Goal: Information Seeking & Learning: Check status

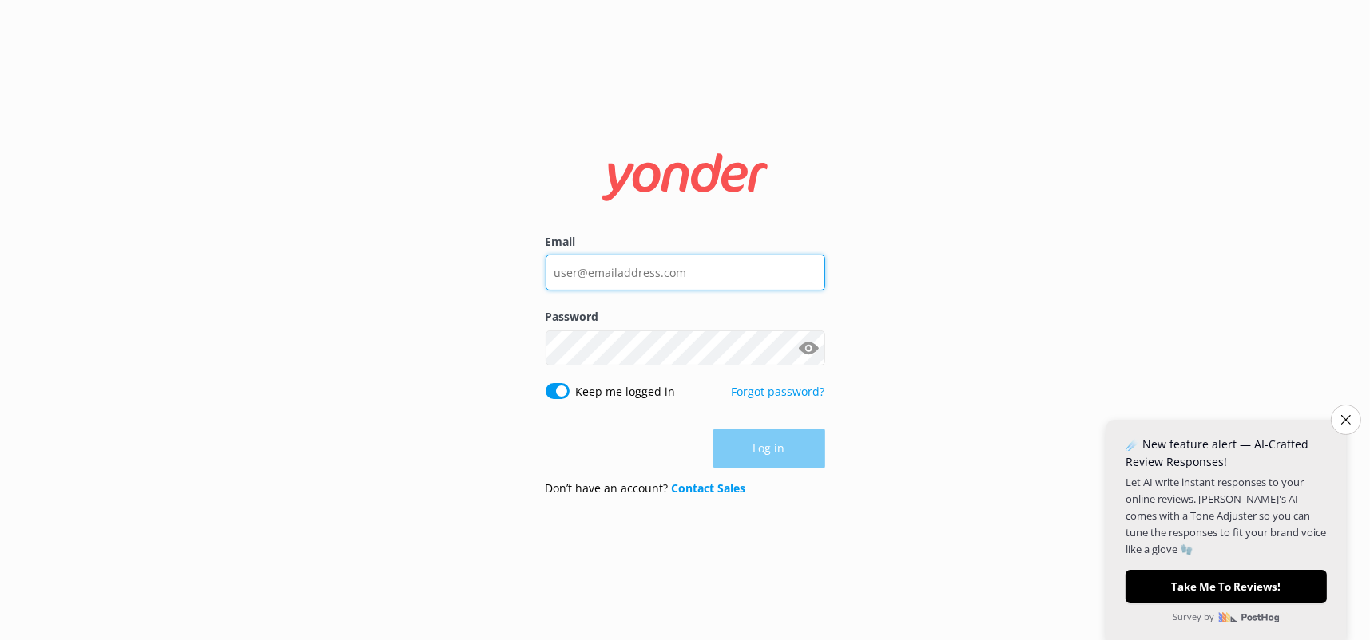
type input "[PERSON_NAME][EMAIL_ADDRESS][PERSON_NAME][DOMAIN_NAME]"
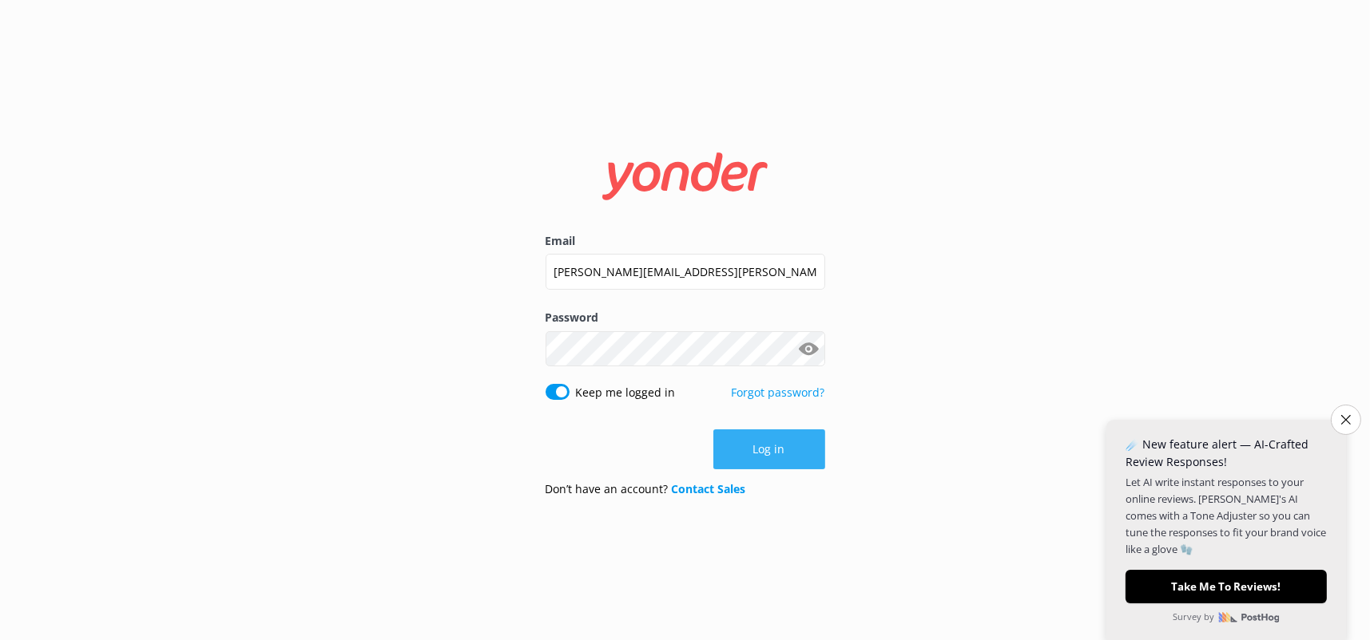
click at [756, 451] on div "Log in" at bounding box center [685, 450] width 280 height 40
click at [767, 451] on button "Log in" at bounding box center [769, 450] width 112 height 40
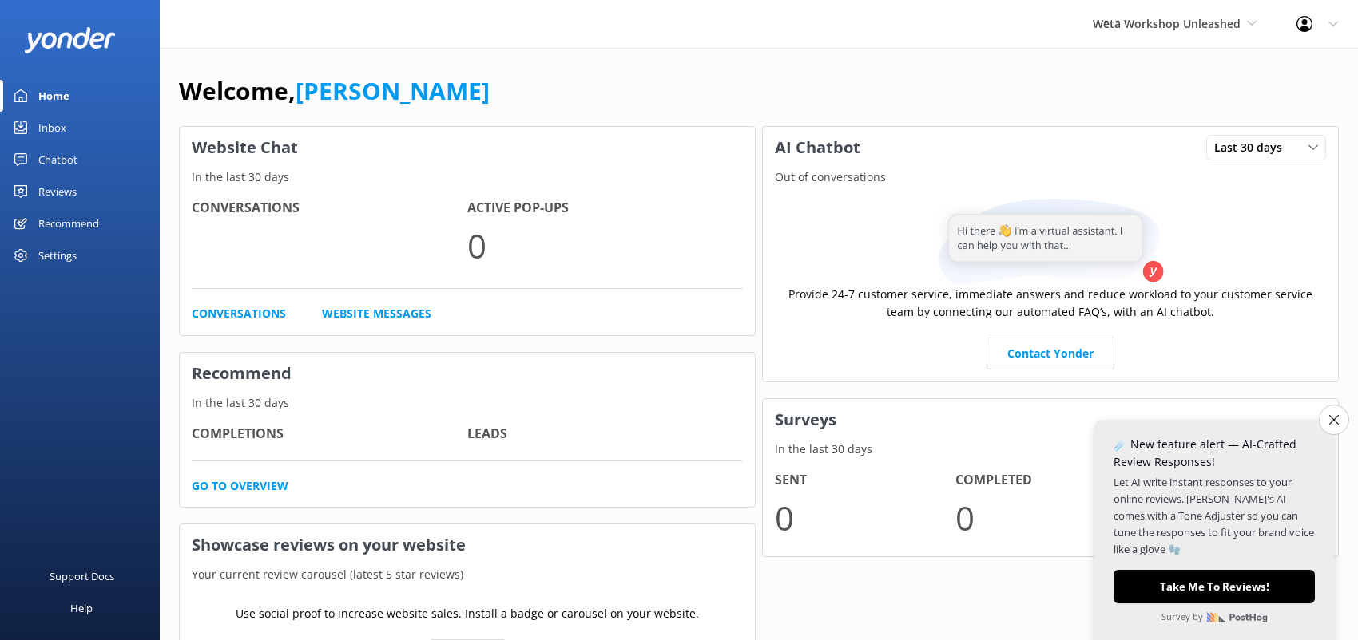
click at [1350, 418] on div "Welcome, [PERSON_NAME] Website Chat In the last 30 days Conversations Active Po…" at bounding box center [759, 390] width 1198 height 684
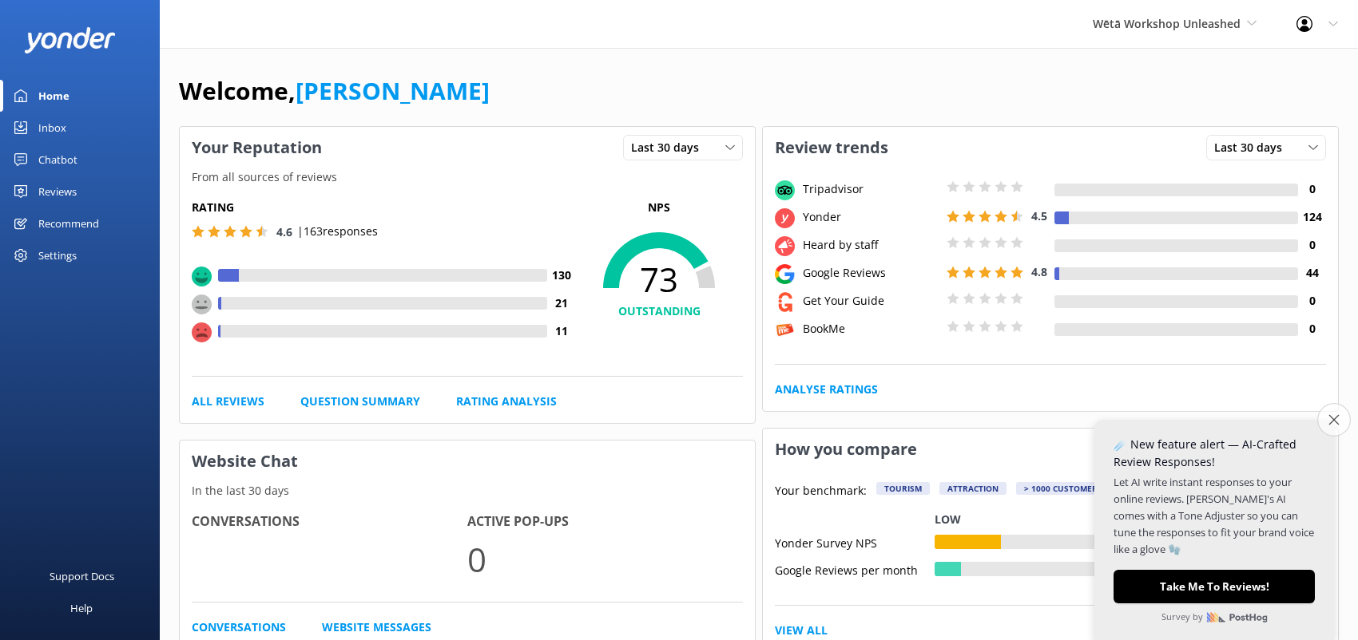
click at [1342, 425] on button "Close survey" at bounding box center [1334, 420] width 34 height 34
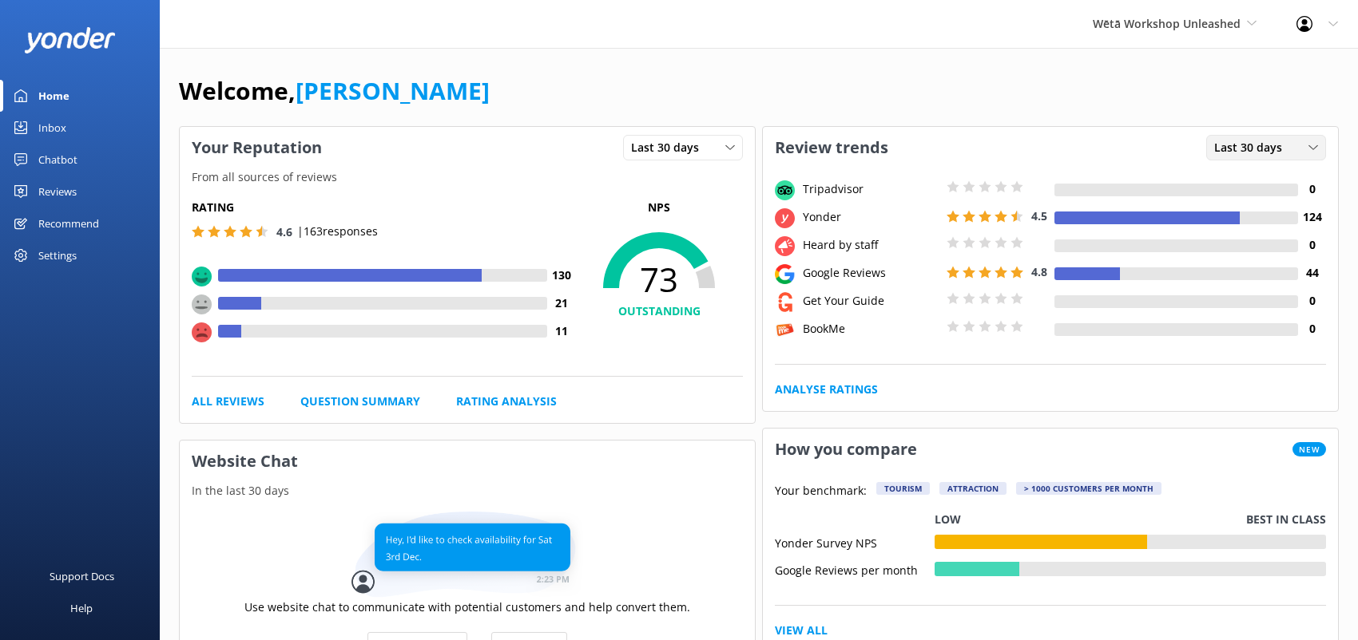
click at [1310, 145] on icon at bounding box center [1313, 148] width 10 height 10
click at [517, 406] on link "Rating Analysis" at bounding box center [506, 402] width 101 height 18
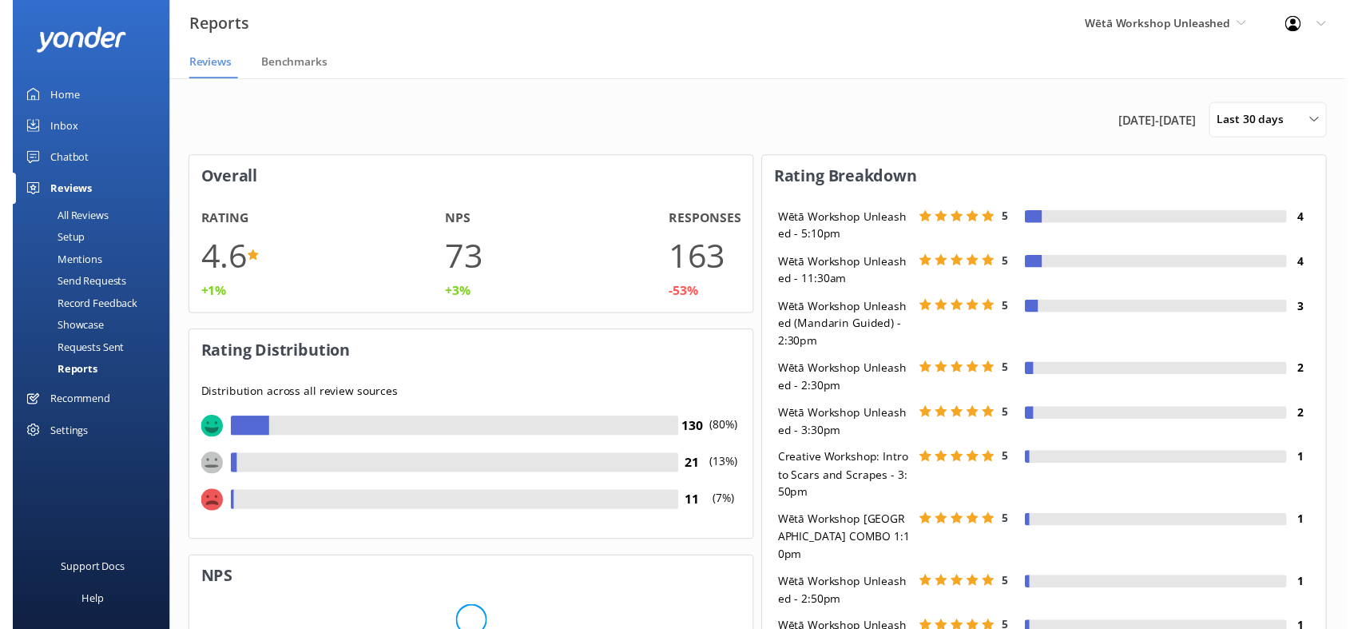
scroll to position [280, 561]
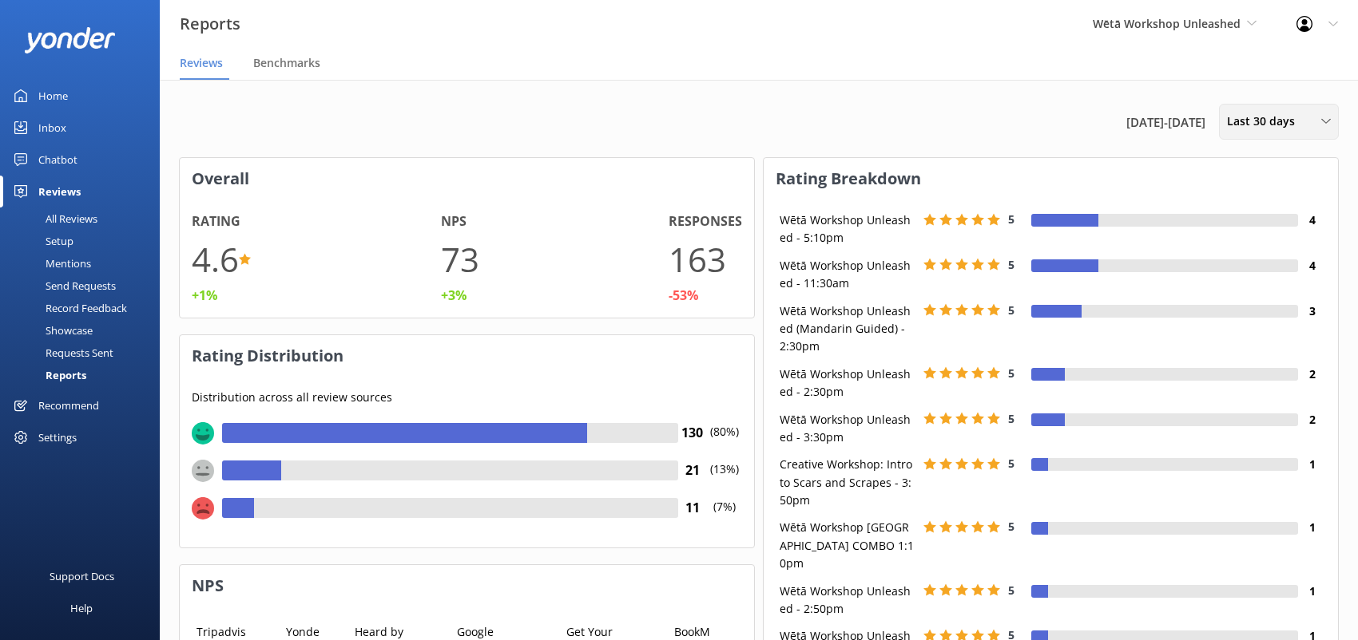
click at [1315, 121] on div "Last 30 days" at bounding box center [1279, 122] width 112 height 18
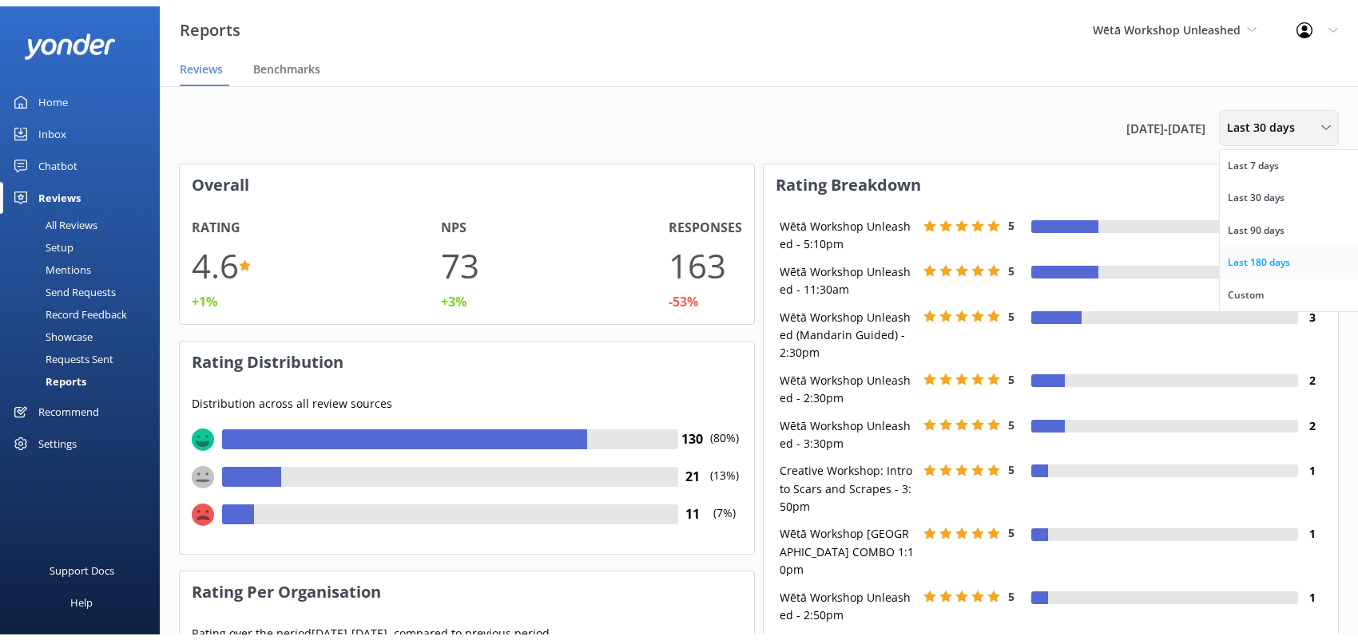
scroll to position [160, 561]
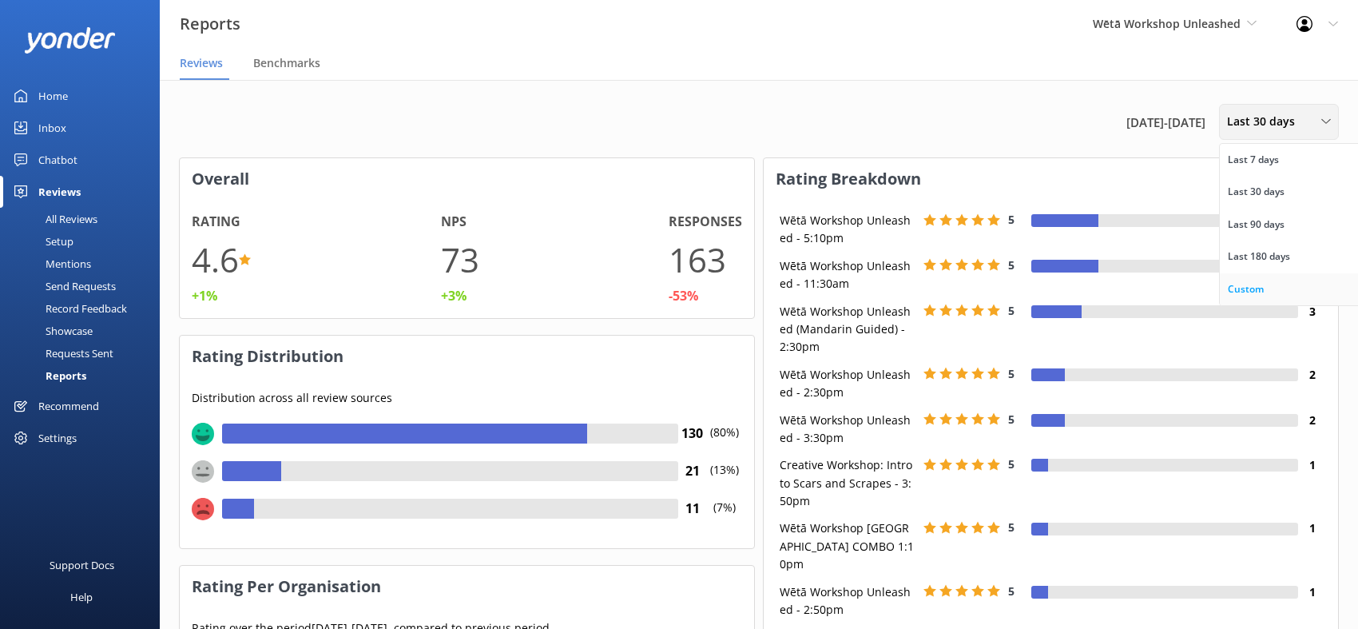
click at [1263, 286] on link "Custom" at bounding box center [1290, 289] width 142 height 32
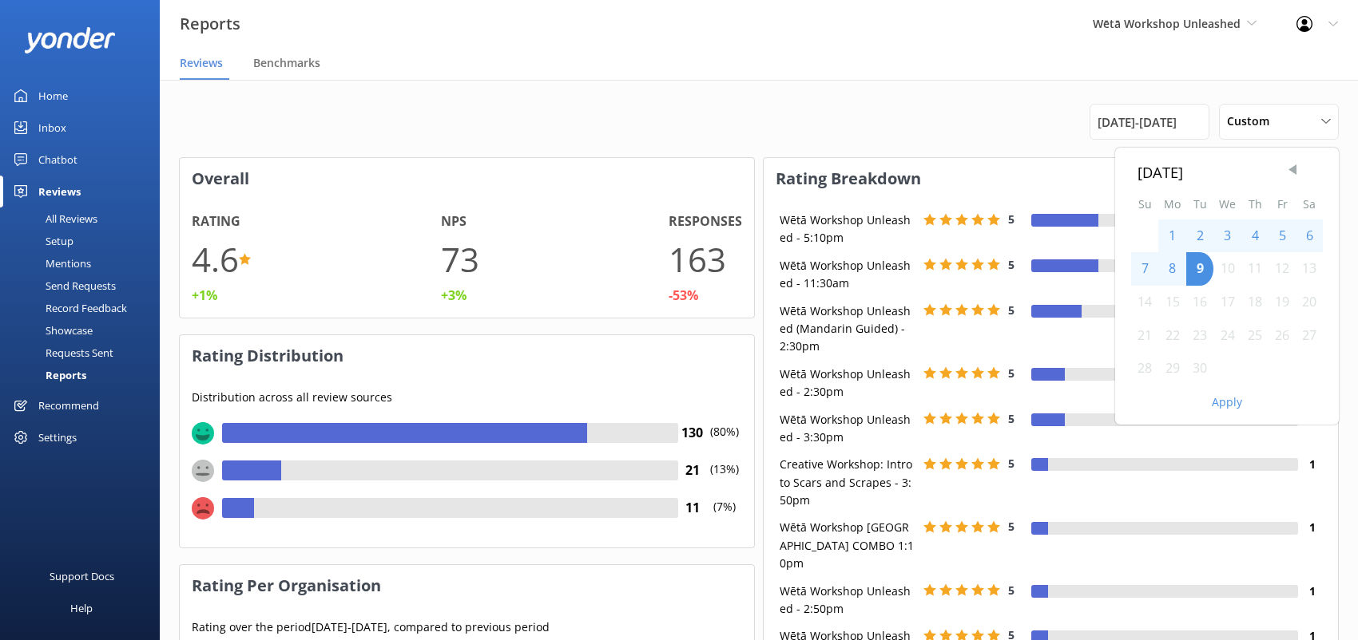
click at [1295, 175] on span "Previous Month" at bounding box center [1292, 170] width 16 height 16
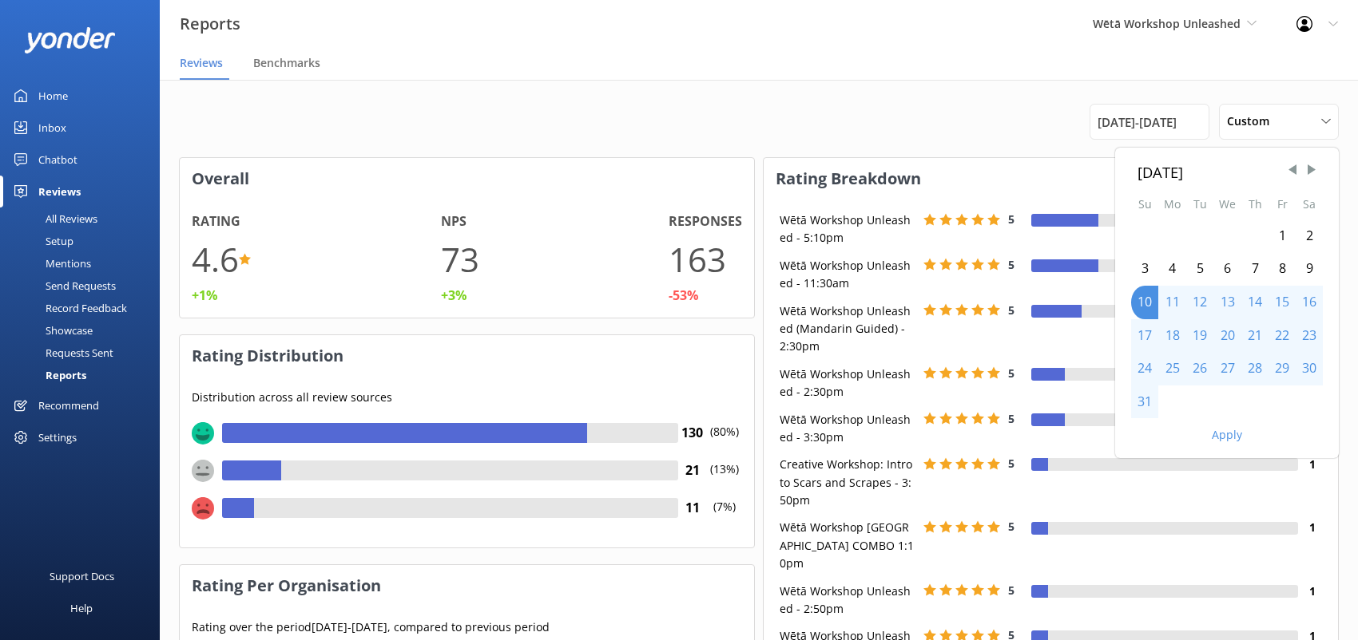
click at [1278, 240] on div "1" at bounding box center [1281, 237] width 27 height 34
click at [1148, 405] on div "31" at bounding box center [1144, 403] width 27 height 34
click at [1224, 438] on button "Apply" at bounding box center [1226, 435] width 30 height 11
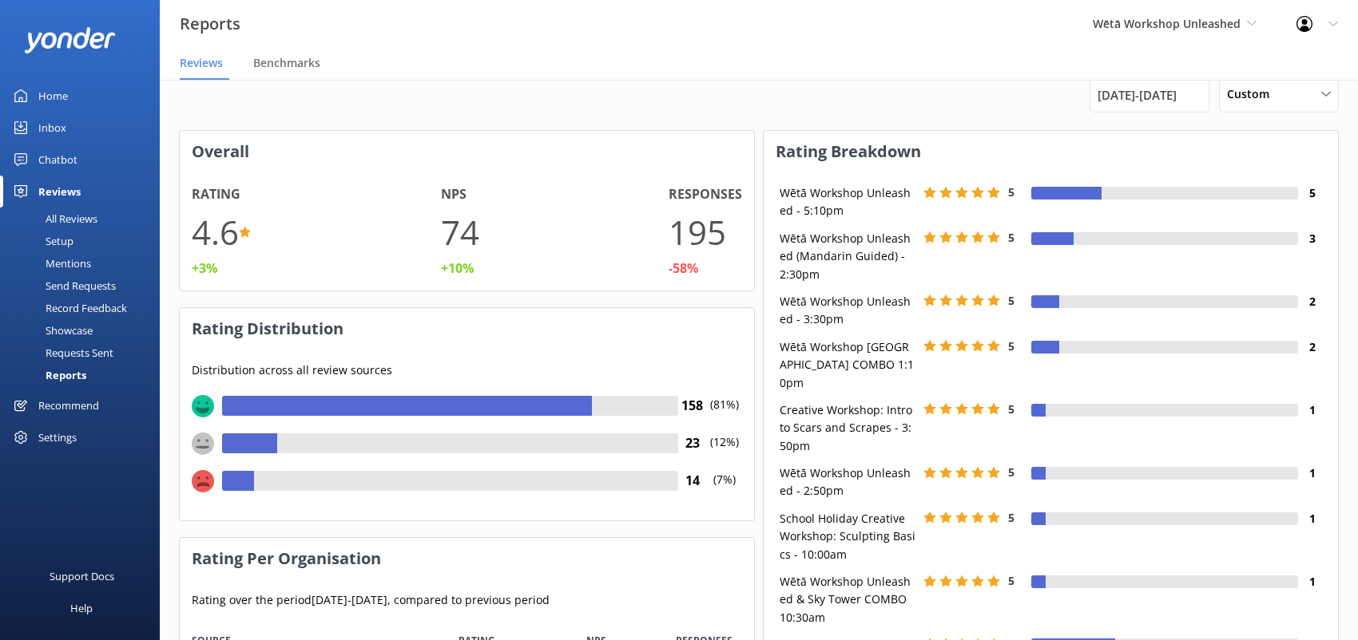
scroll to position [0, 0]
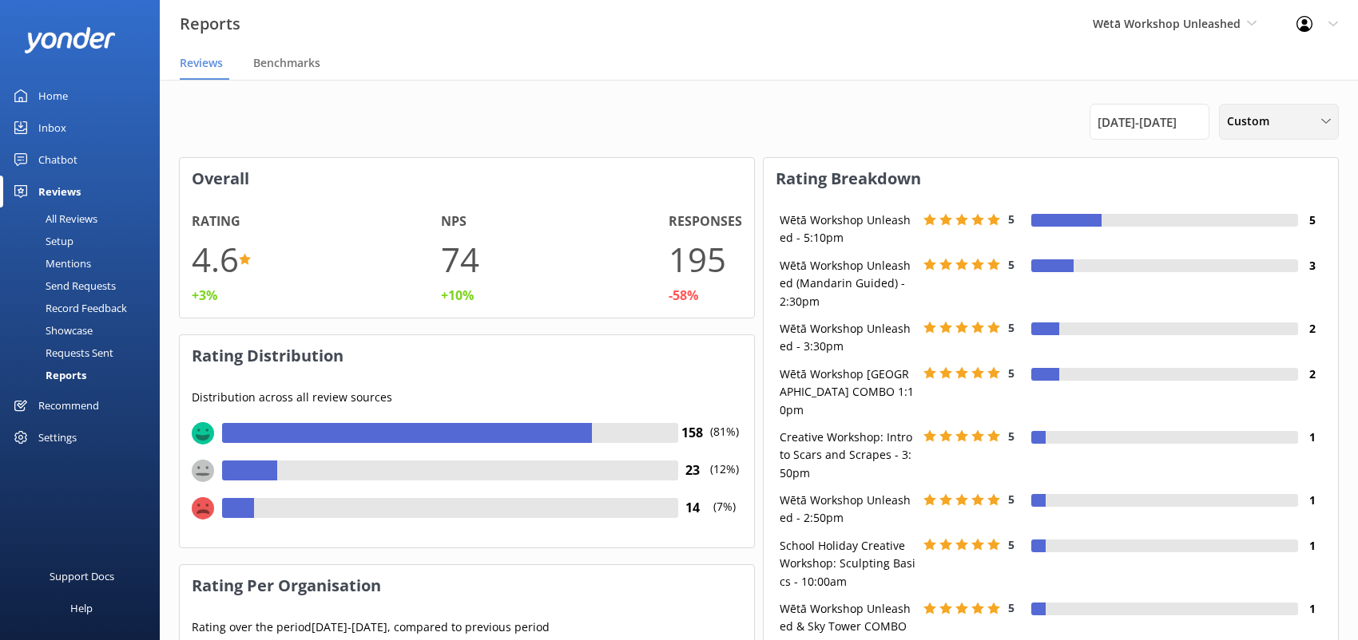
click at [1305, 119] on div "Custom" at bounding box center [1279, 122] width 112 height 18
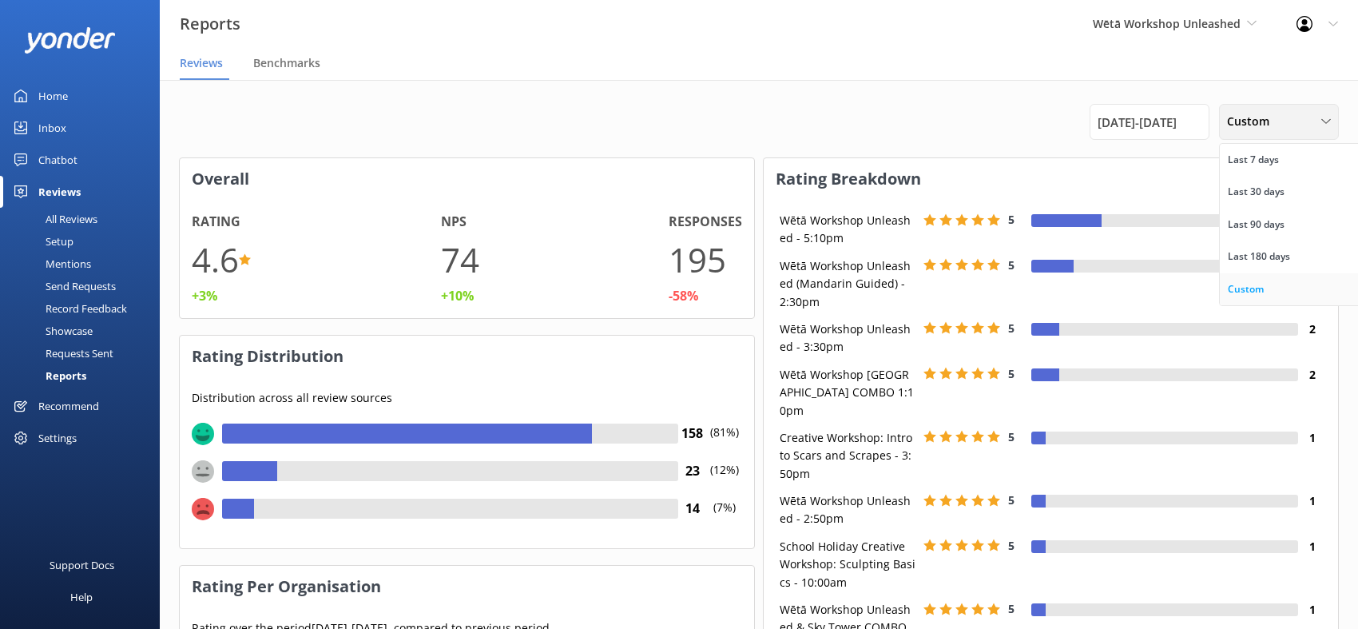
click at [1257, 288] on div "Custom" at bounding box center [1245, 289] width 36 height 16
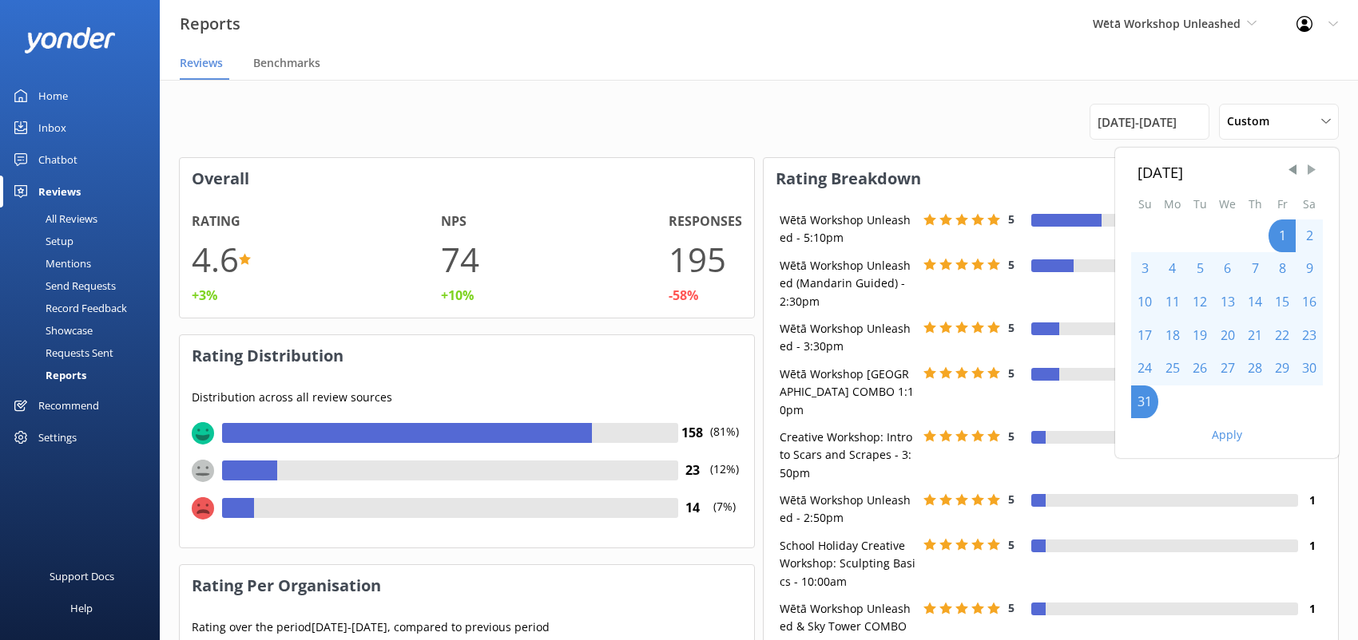
click at [1311, 166] on span "Next Month" at bounding box center [1311, 170] width 16 height 16
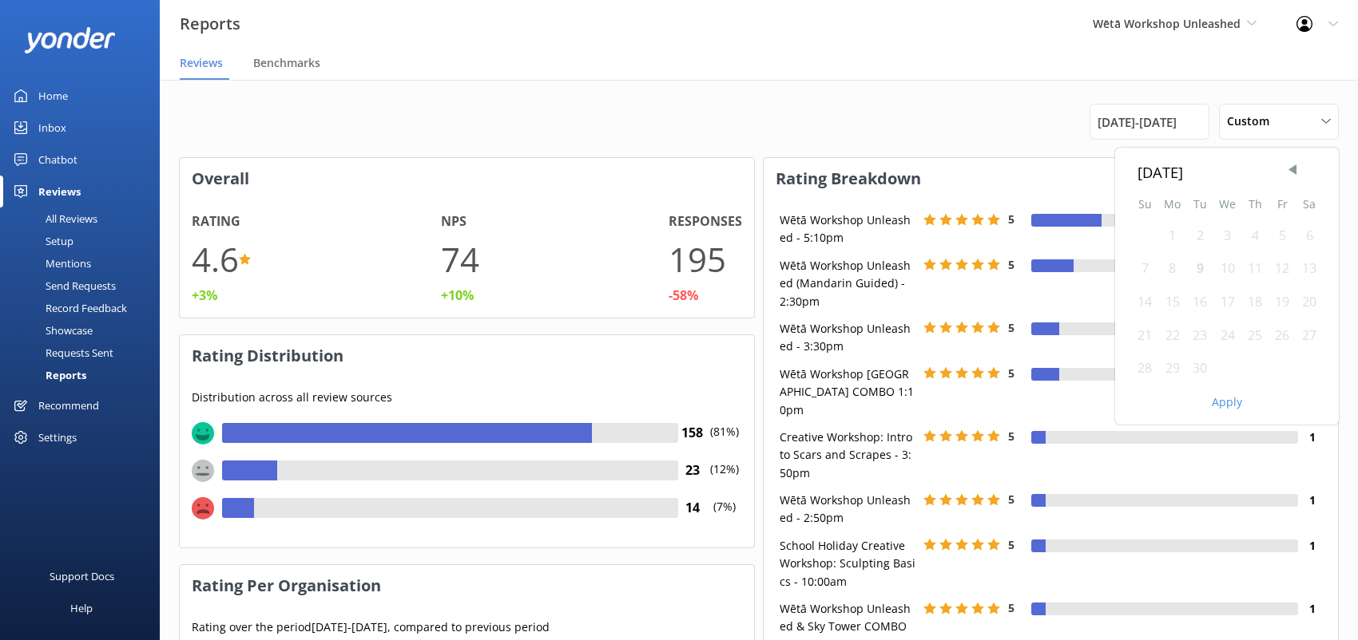
click at [1173, 240] on div "1" at bounding box center [1172, 237] width 28 height 34
click at [1145, 272] on div "7" at bounding box center [1144, 269] width 27 height 34
click at [1218, 405] on button "Apply" at bounding box center [1226, 402] width 30 height 11
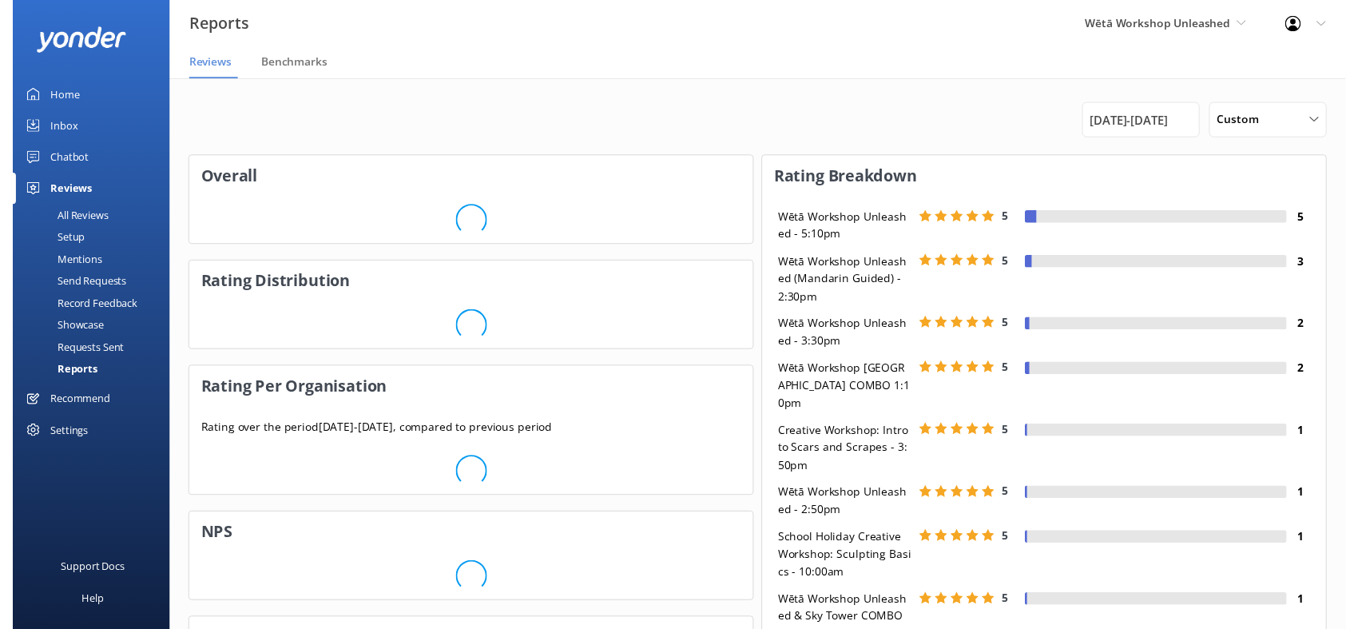
scroll to position [280, 561]
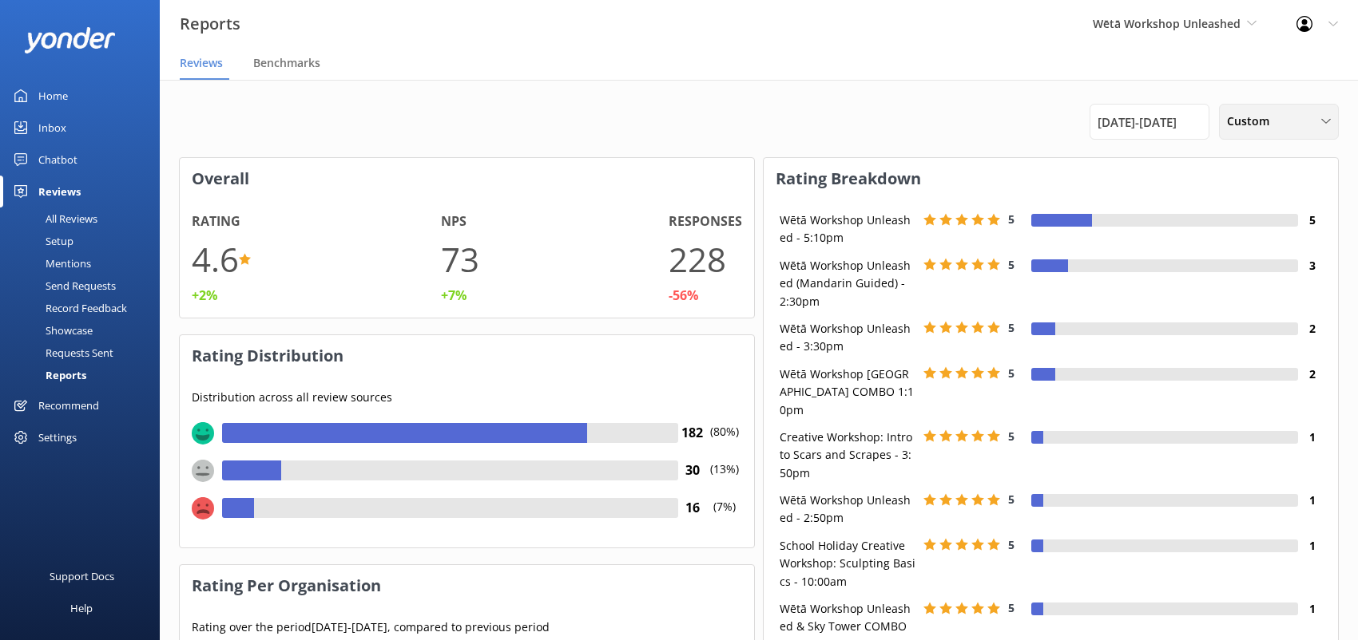
click at [1274, 121] on span "Custom" at bounding box center [1253, 122] width 52 height 18
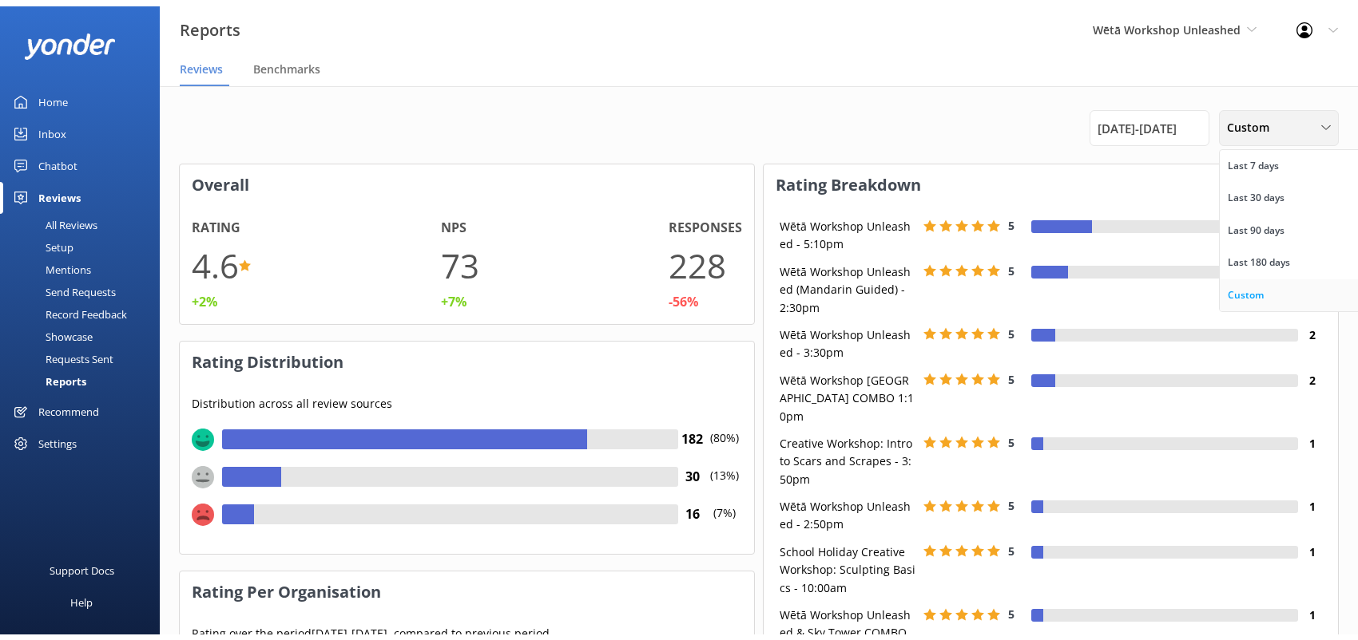
scroll to position [160, 561]
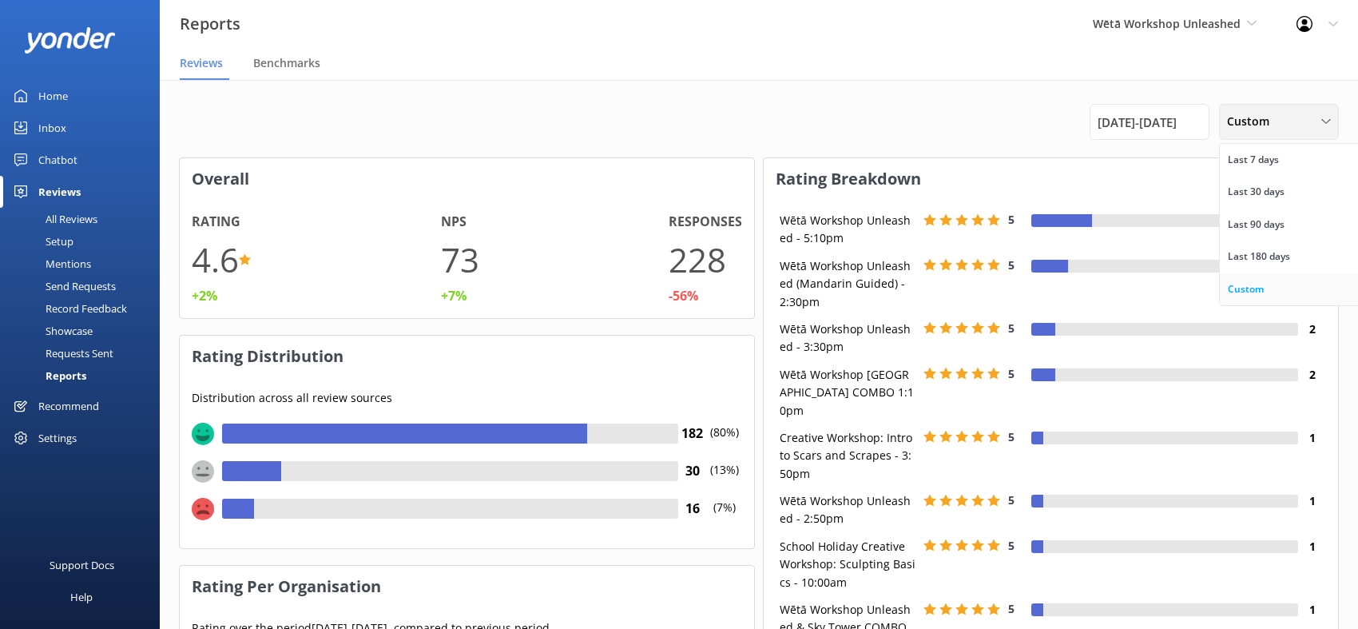
click at [1259, 293] on div "Custom" at bounding box center [1245, 289] width 36 height 16
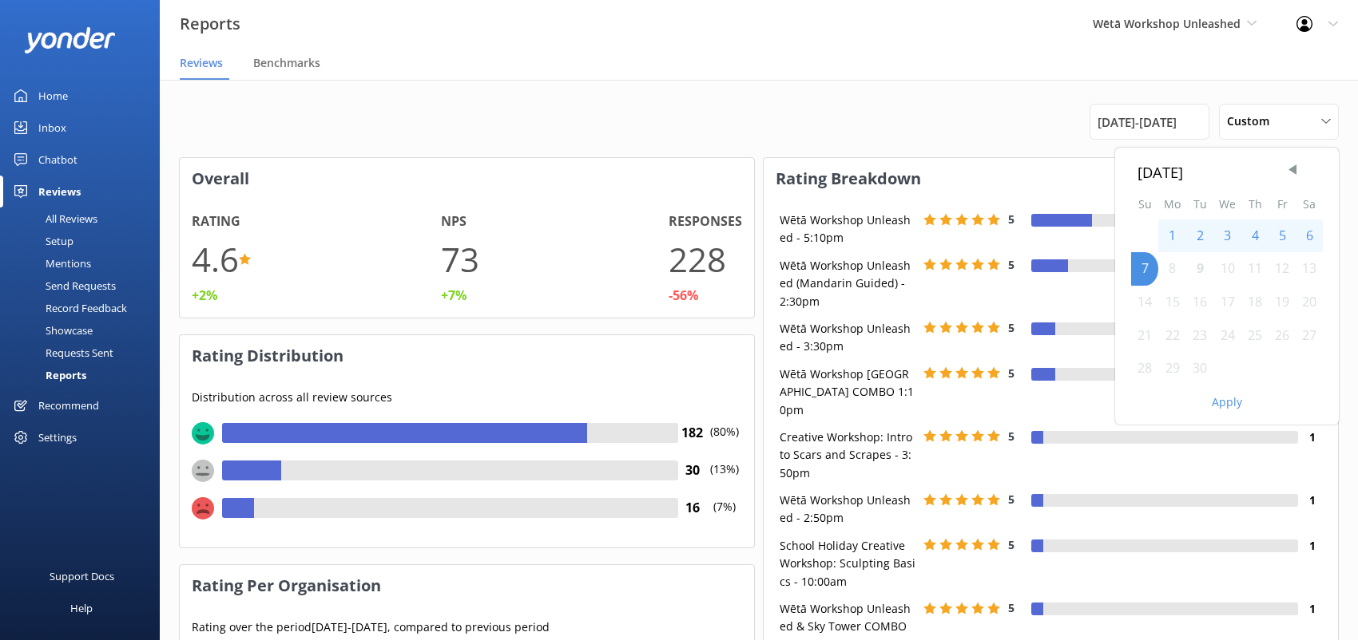
click at [1176, 237] on div "1" at bounding box center [1172, 237] width 28 height 34
drag, startPoint x: 1148, startPoint y: 265, endPoint x: 1153, endPoint y: 280, distance: 15.9
click at [1148, 268] on div "7" at bounding box center [1144, 269] width 27 height 34
click at [1224, 406] on button "Apply" at bounding box center [1226, 402] width 30 height 11
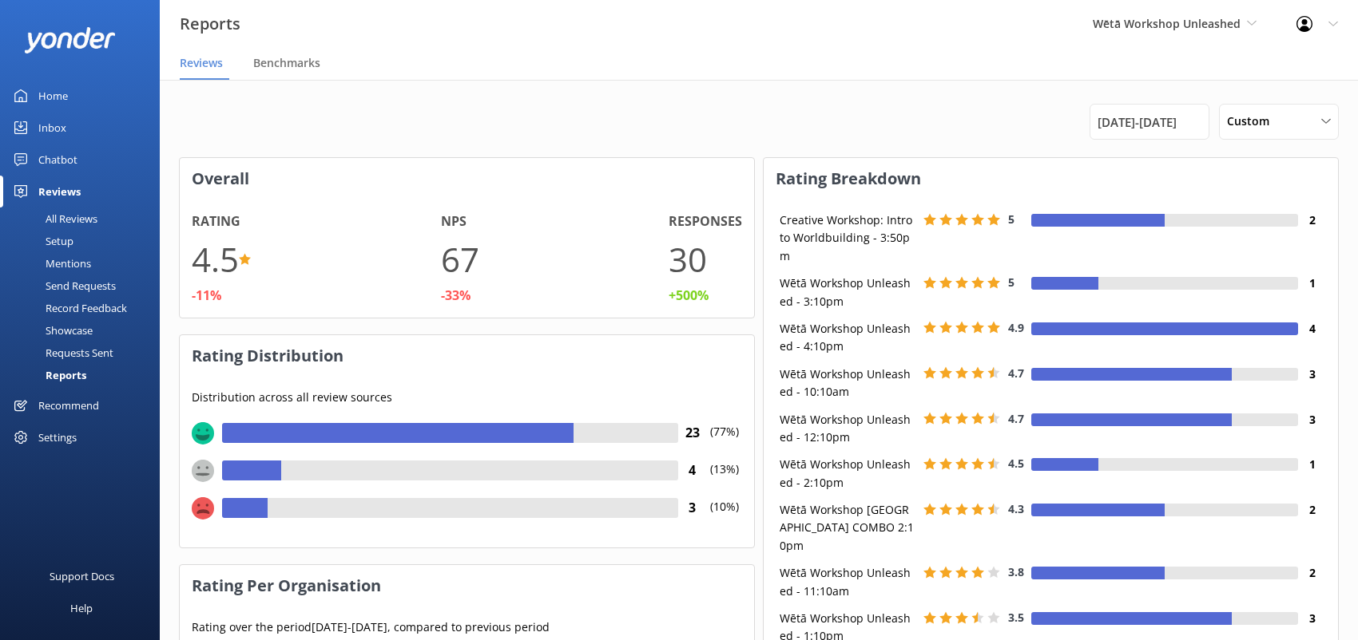
click at [918, 136] on div "[DATE] - [DATE] Custom Last 7 days Last 30 days Last 90 days Last 180 days Cust…" at bounding box center [759, 122] width 1160 height 36
